Goal: Task Accomplishment & Management: Use online tool/utility

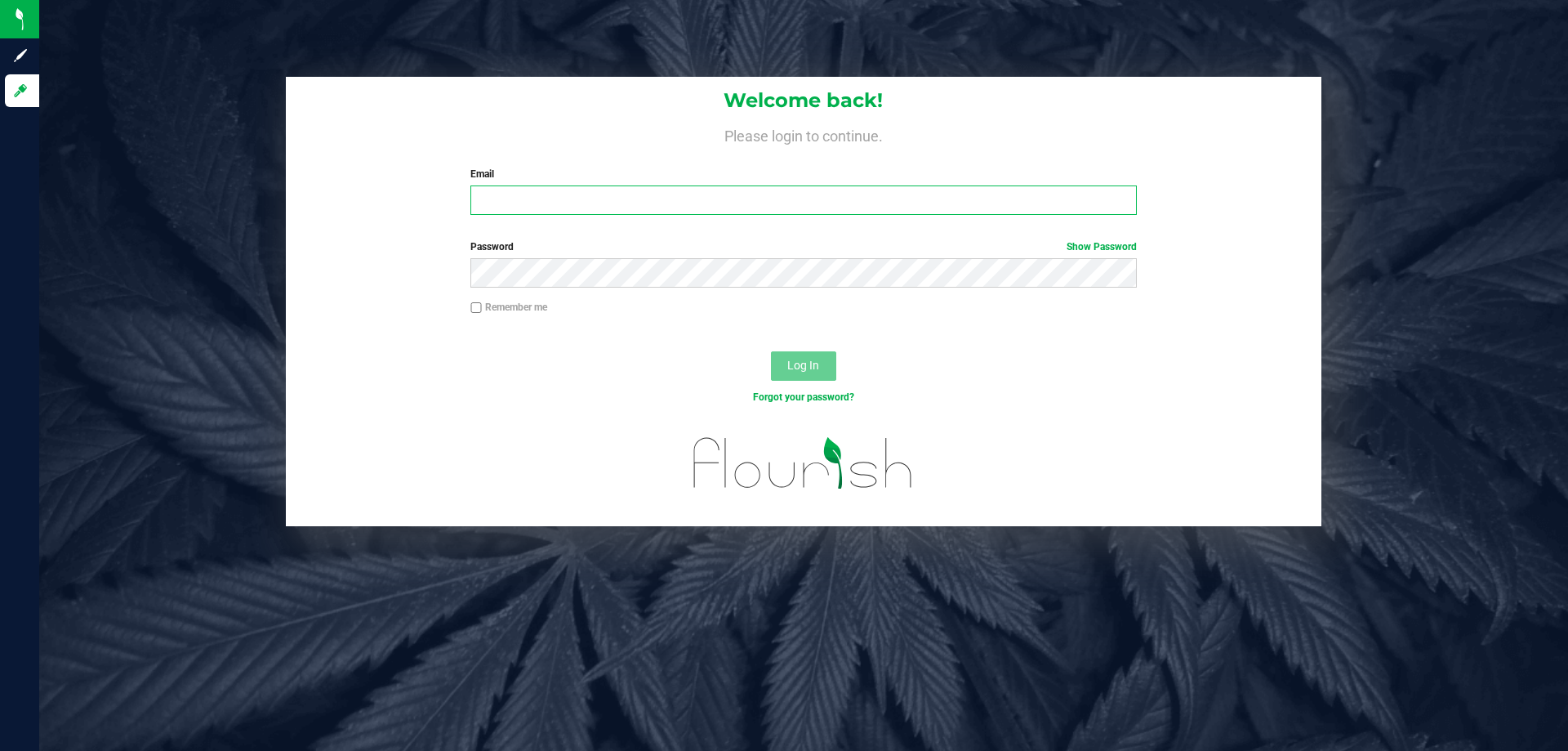
click at [520, 204] on input "Email" at bounding box center [802, 200] width 665 height 29
type input "[EMAIL_ADDRESS][DOMAIN_NAME]"
click at [771, 351] on button "Log In" at bounding box center [804, 365] width 66 height 29
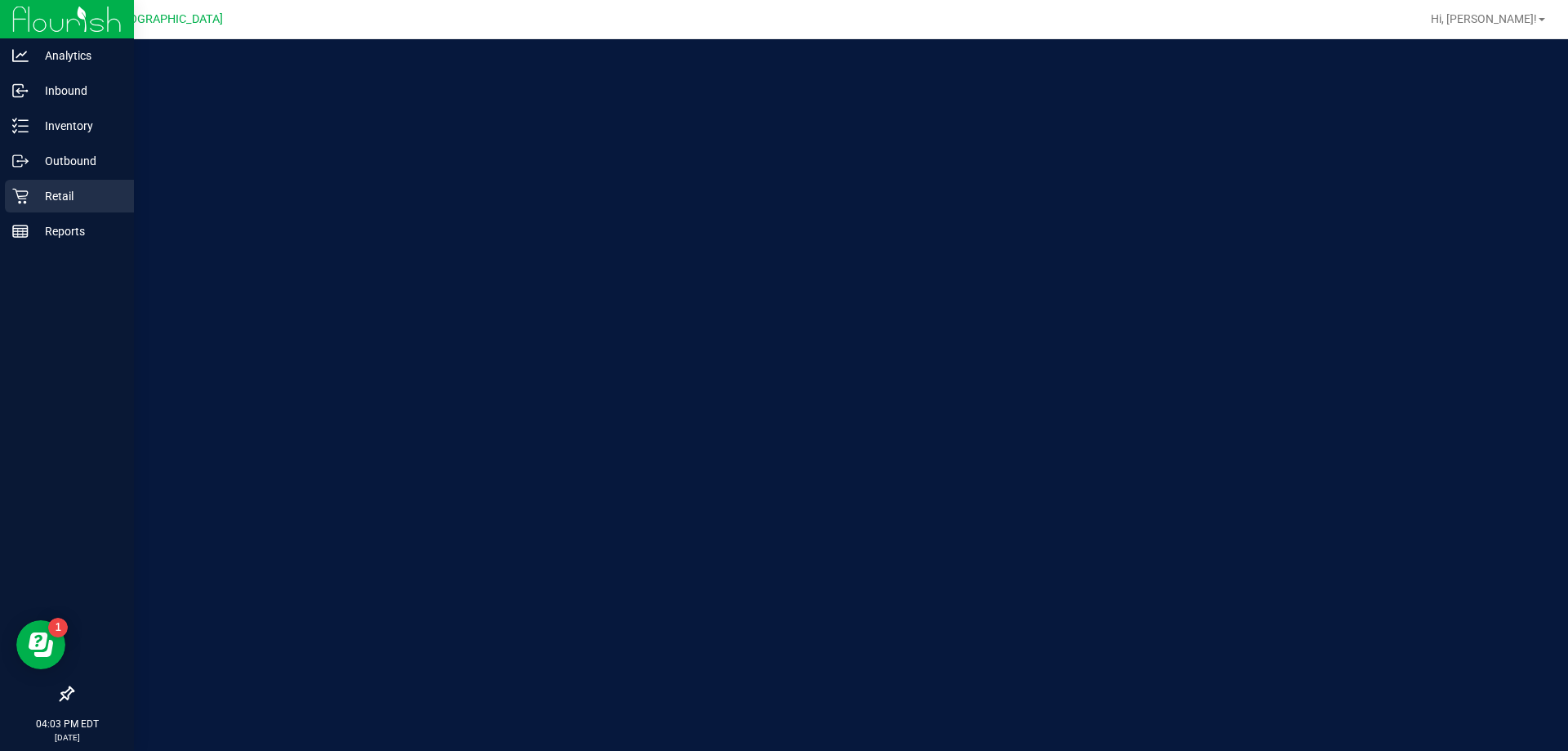
click at [63, 189] on p "Retail" at bounding box center [77, 195] width 98 height 20
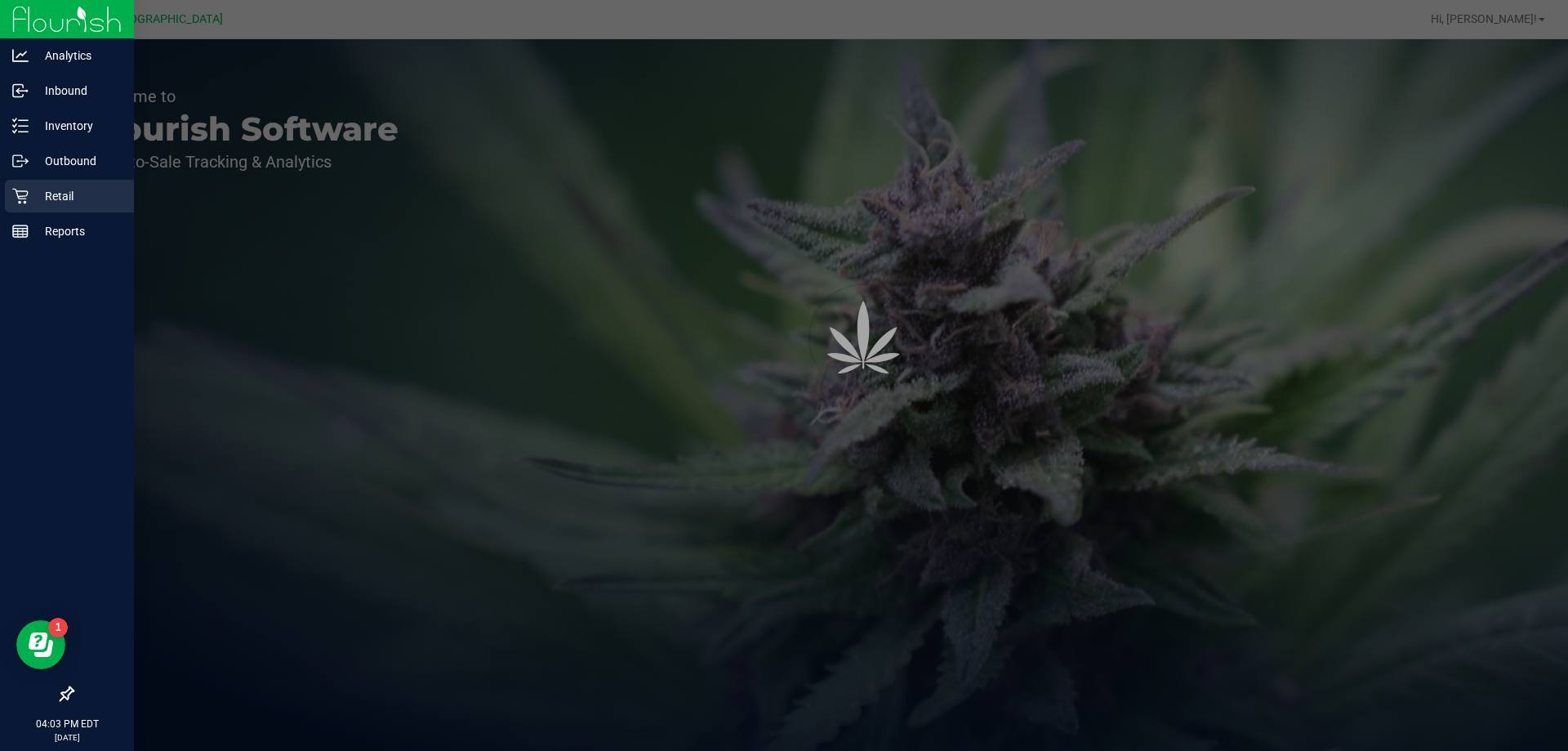
click at [53, 192] on p "Retail" at bounding box center [77, 195] width 98 height 20
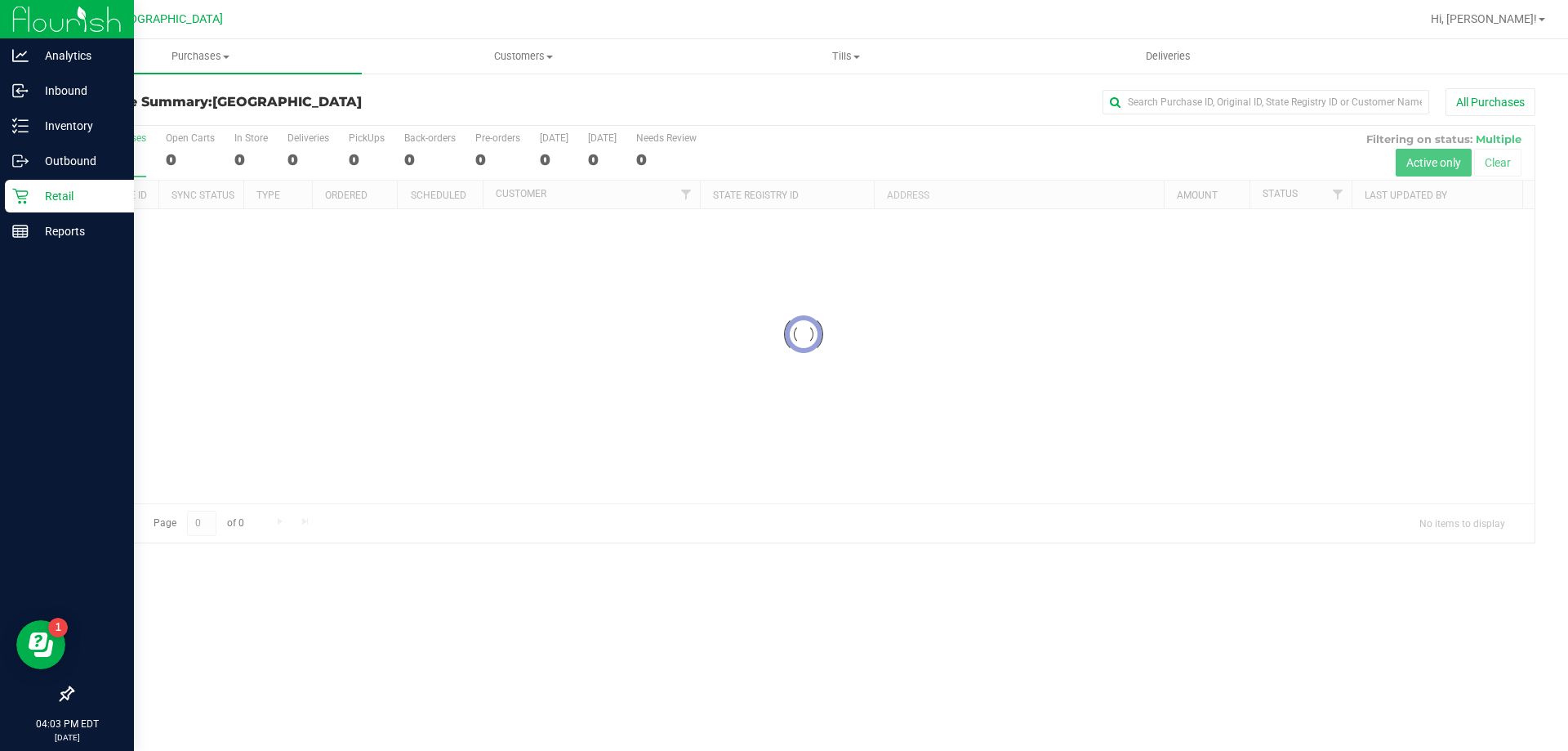
click at [53, 198] on p "Retail" at bounding box center [77, 195] width 98 height 20
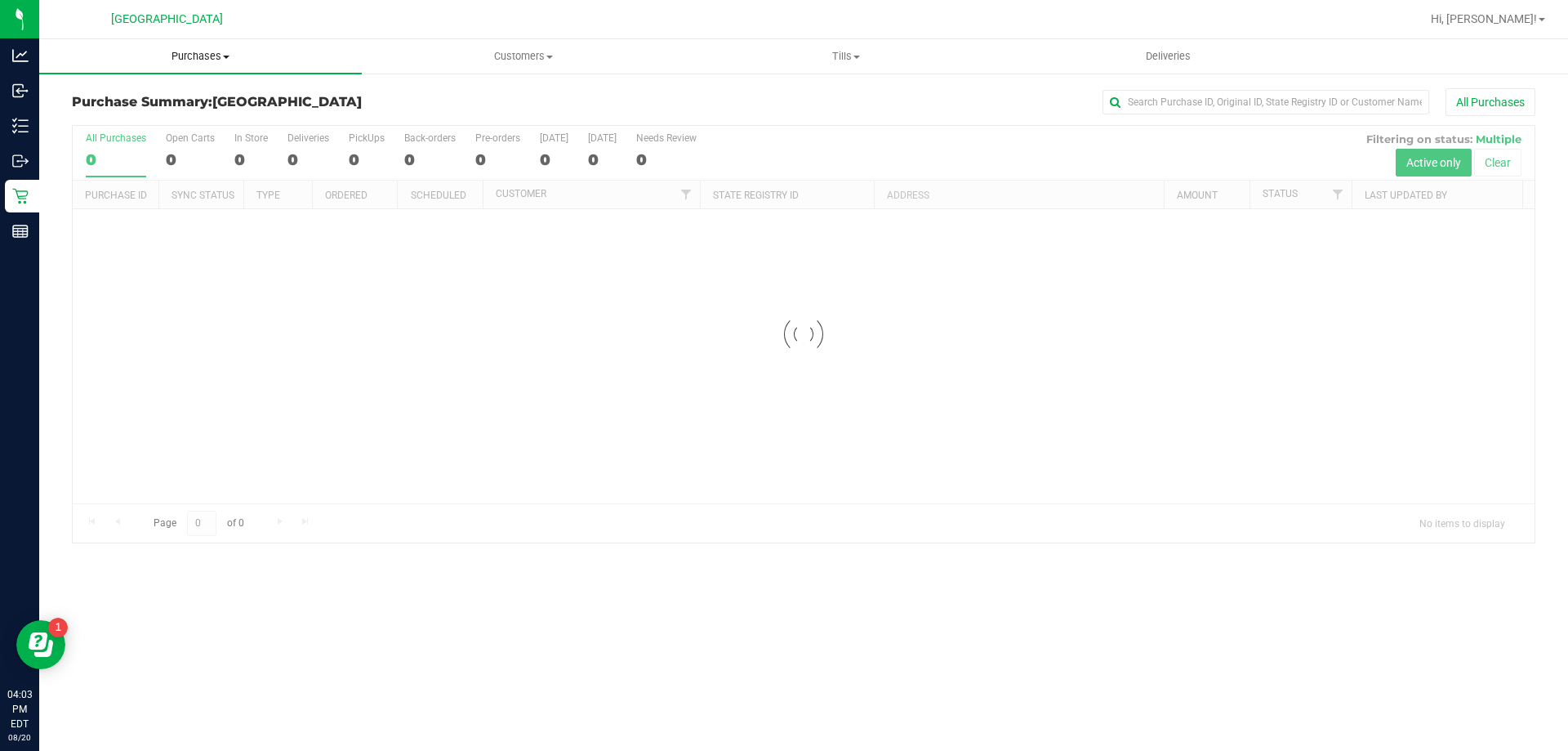
click at [184, 60] on span "Purchases" at bounding box center [201, 56] width 323 height 15
click at [119, 110] on li "Fulfillment" at bounding box center [201, 118] width 323 height 20
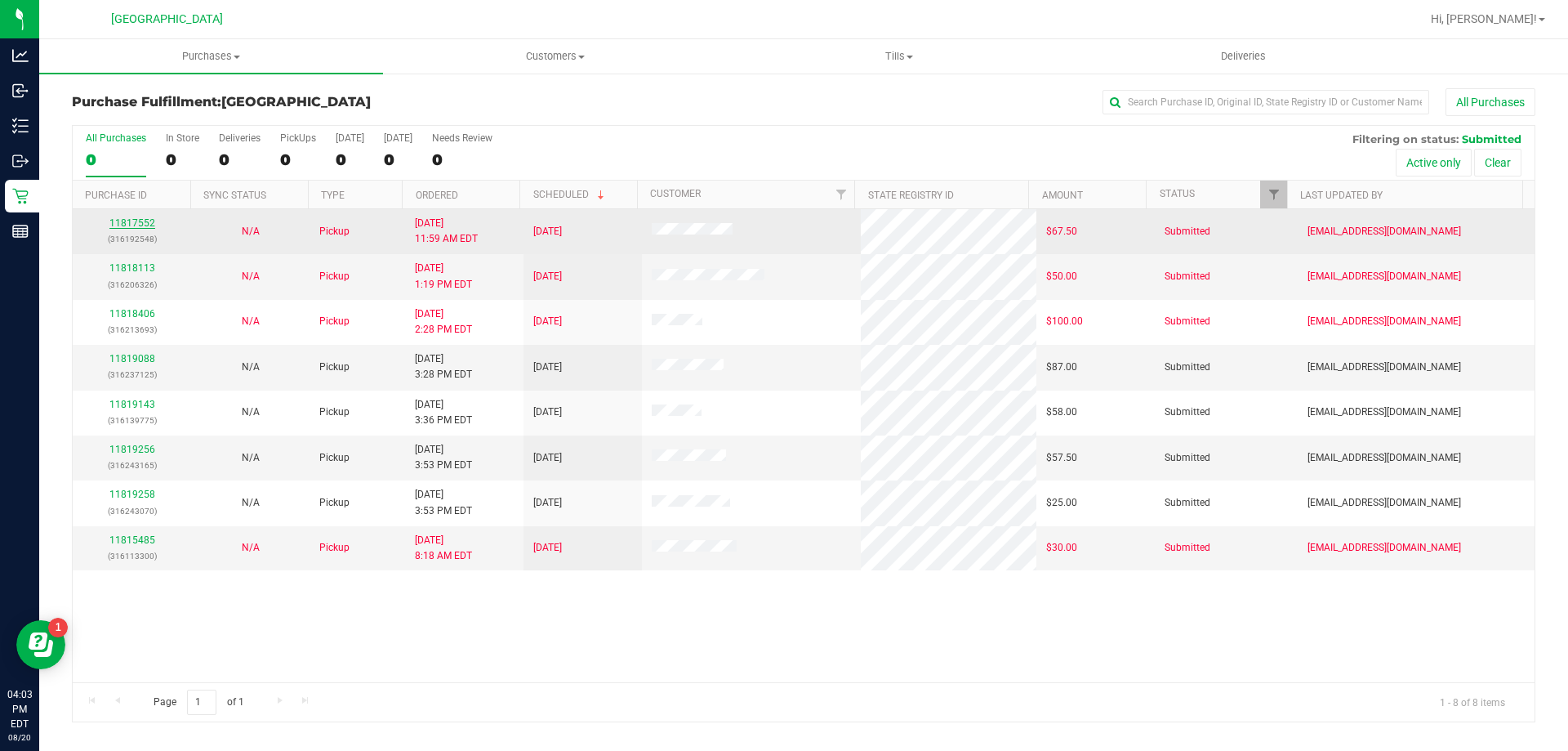
click at [128, 222] on link "11817552" at bounding box center [132, 222] width 46 height 11
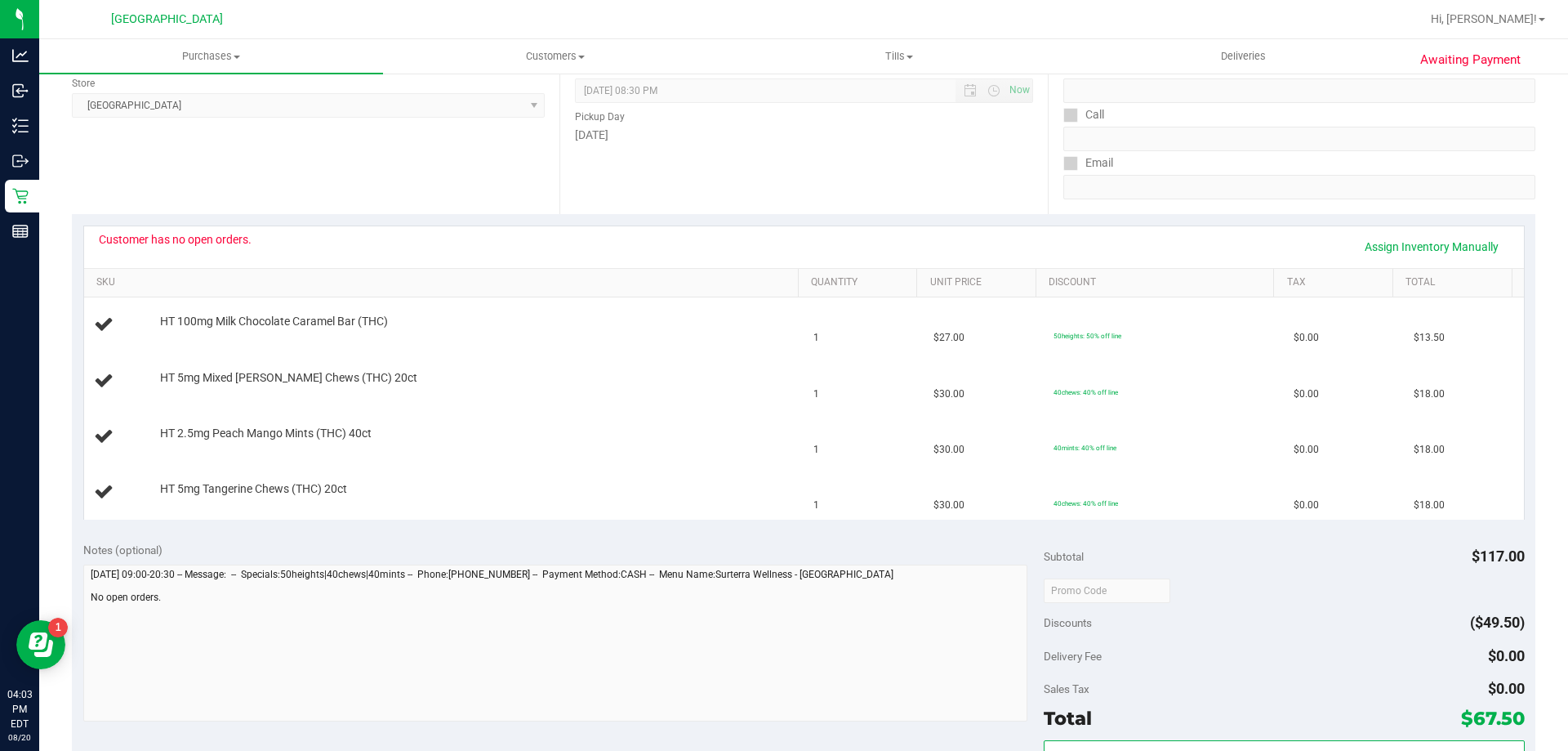
scroll to position [714, 0]
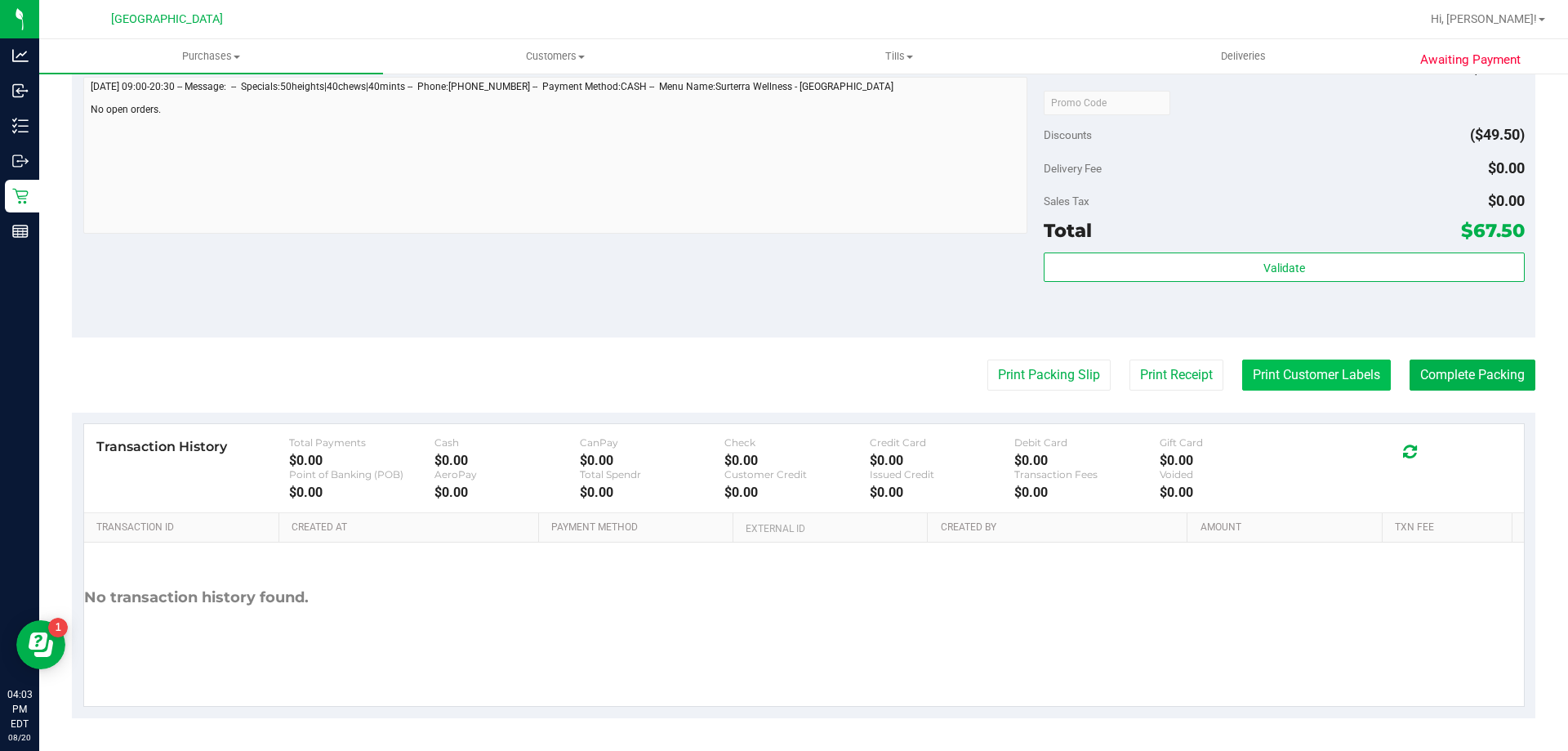
click at [1262, 369] on button "Print Customer Labels" at bounding box center [1317, 375] width 148 height 31
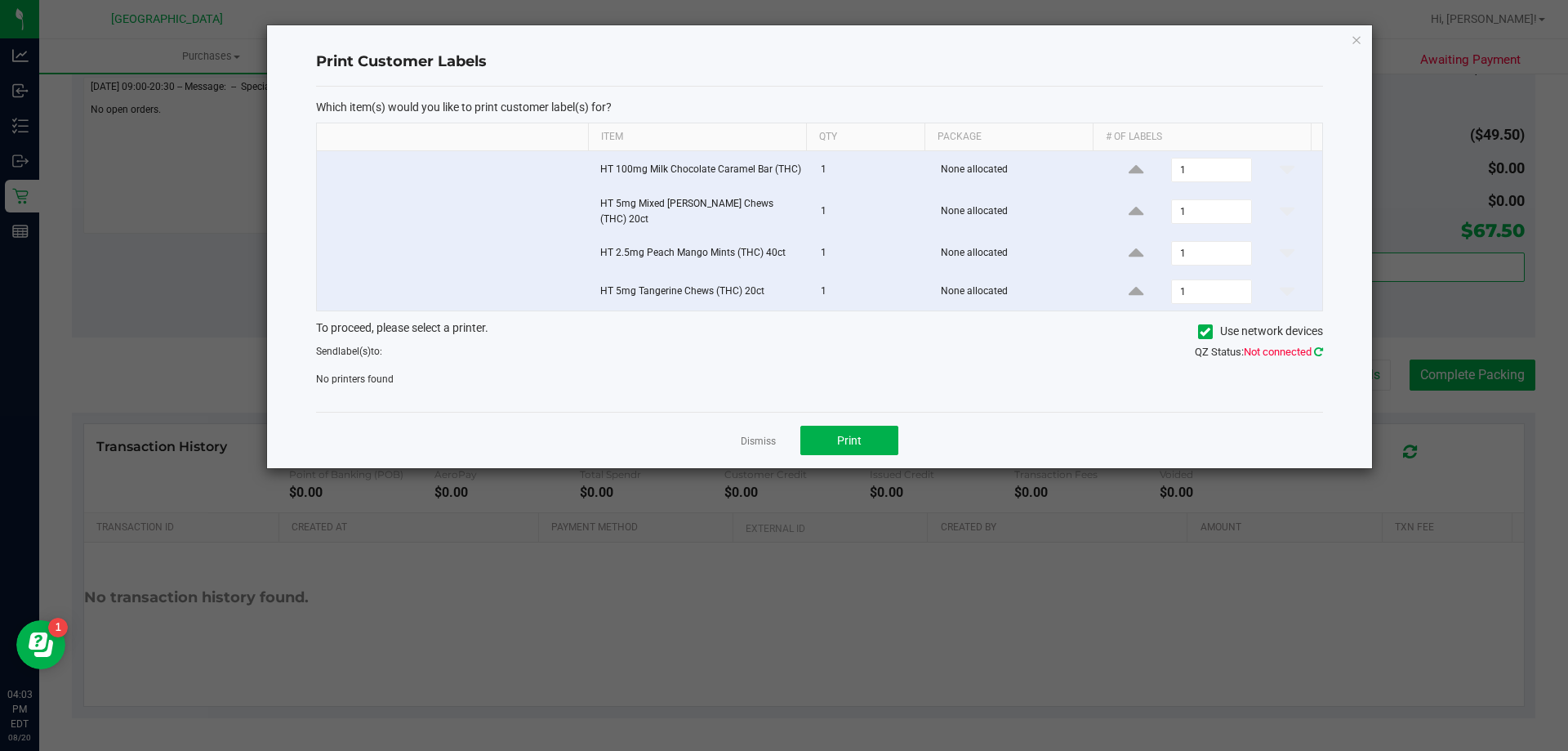
click at [1318, 346] on icon at bounding box center [1318, 351] width 9 height 10
click at [1319, 346] on icon at bounding box center [1318, 351] width 9 height 10
